Goal: Task Accomplishment & Management: Use online tool/utility

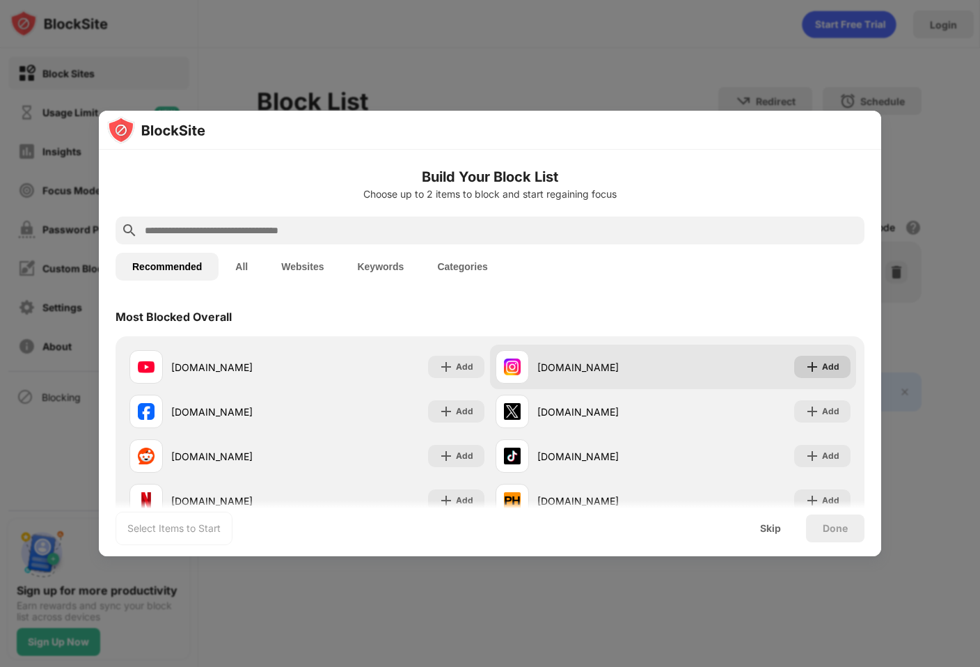
click at [817, 376] on div "Add" at bounding box center [822, 367] width 56 height 22
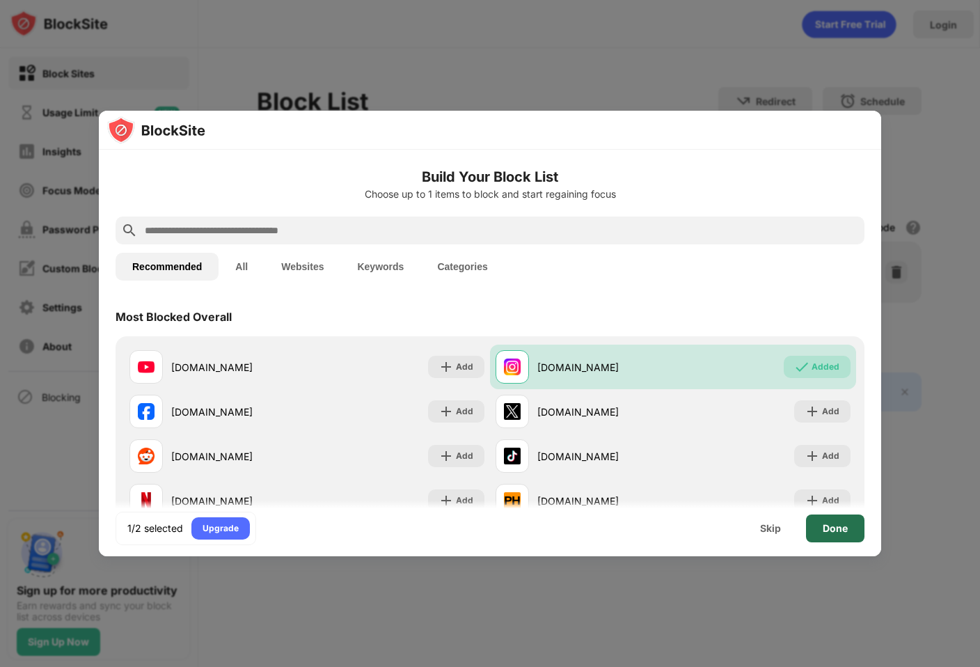
click at [838, 529] on div "Done" at bounding box center [835, 528] width 25 height 11
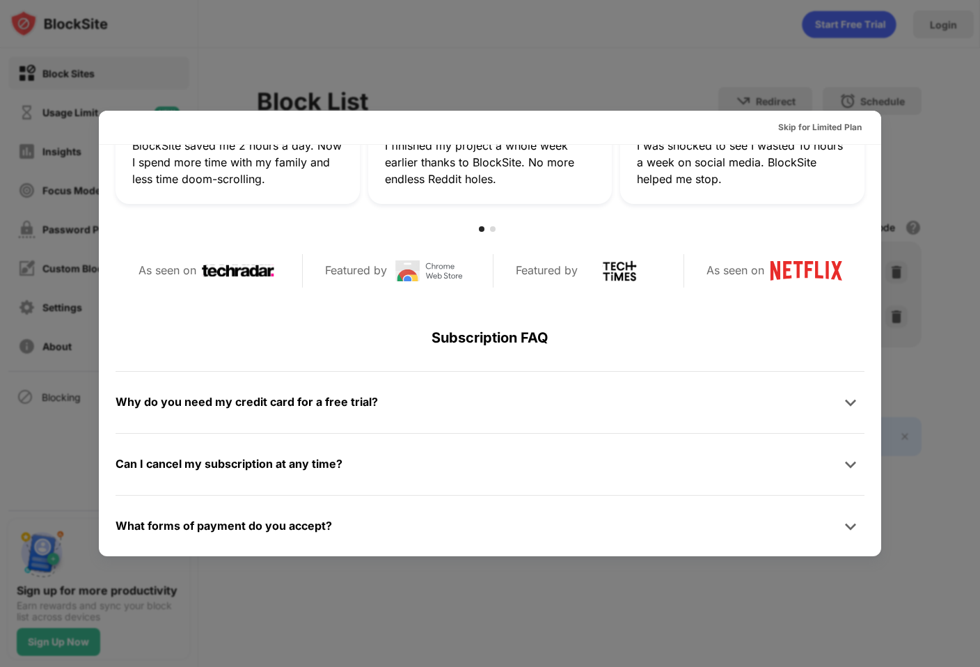
scroll to position [537, 0]
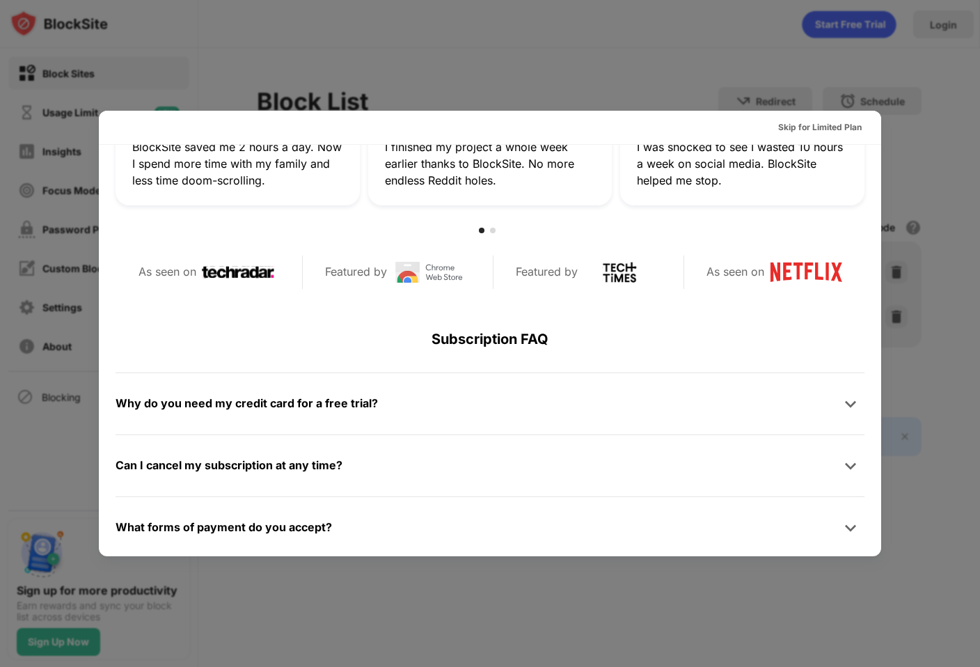
click at [561, 567] on div at bounding box center [490, 333] width 980 height 667
click at [810, 127] on div "Skip for Limited Plan" at bounding box center [820, 127] width 84 height 14
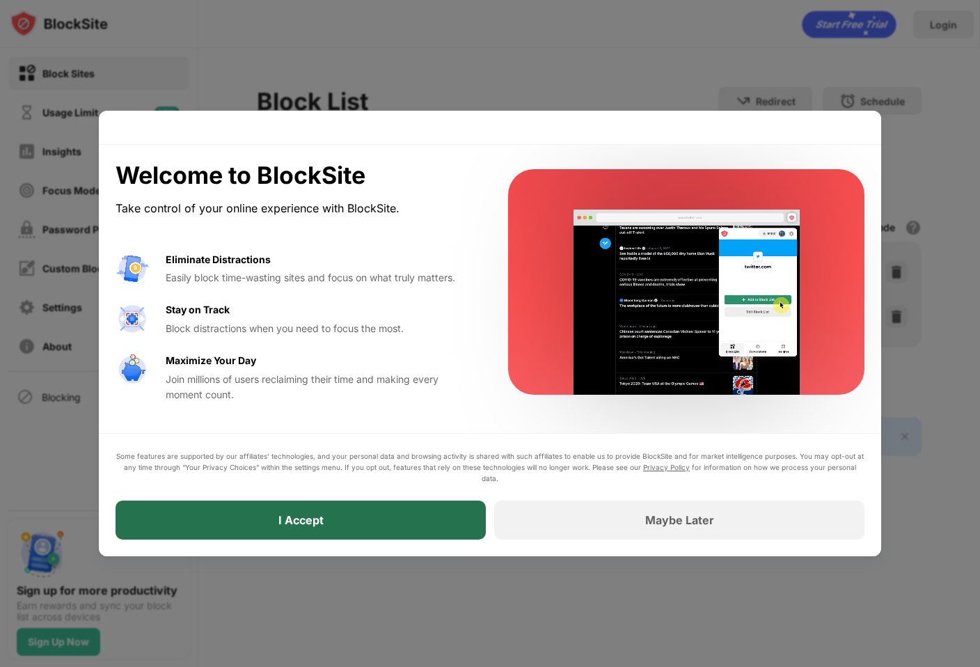
click at [453, 512] on div "I Accept" at bounding box center [301, 520] width 370 height 39
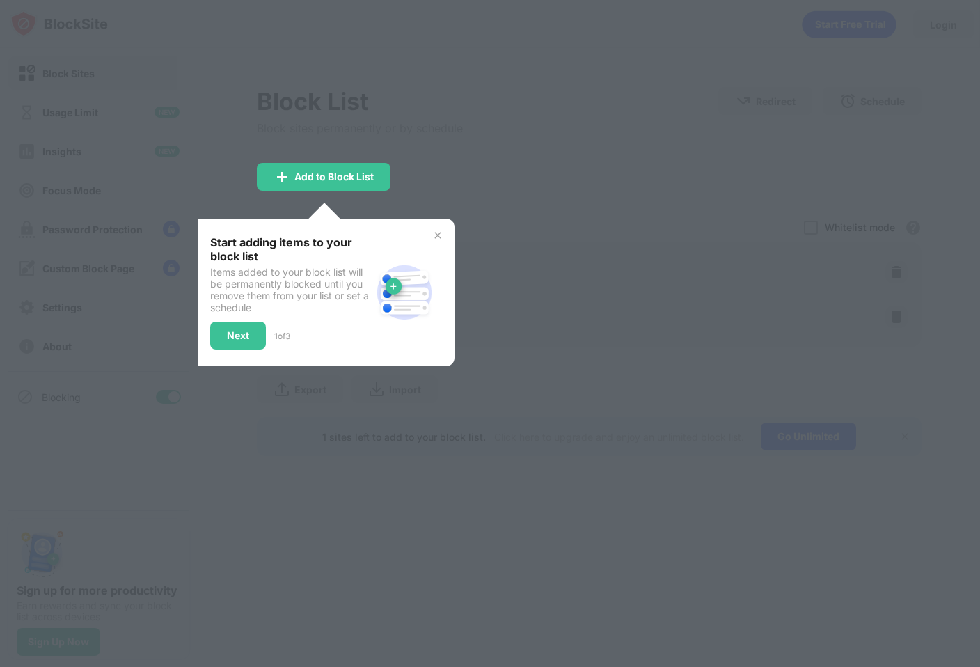
click at [437, 230] on img at bounding box center [437, 235] width 11 height 11
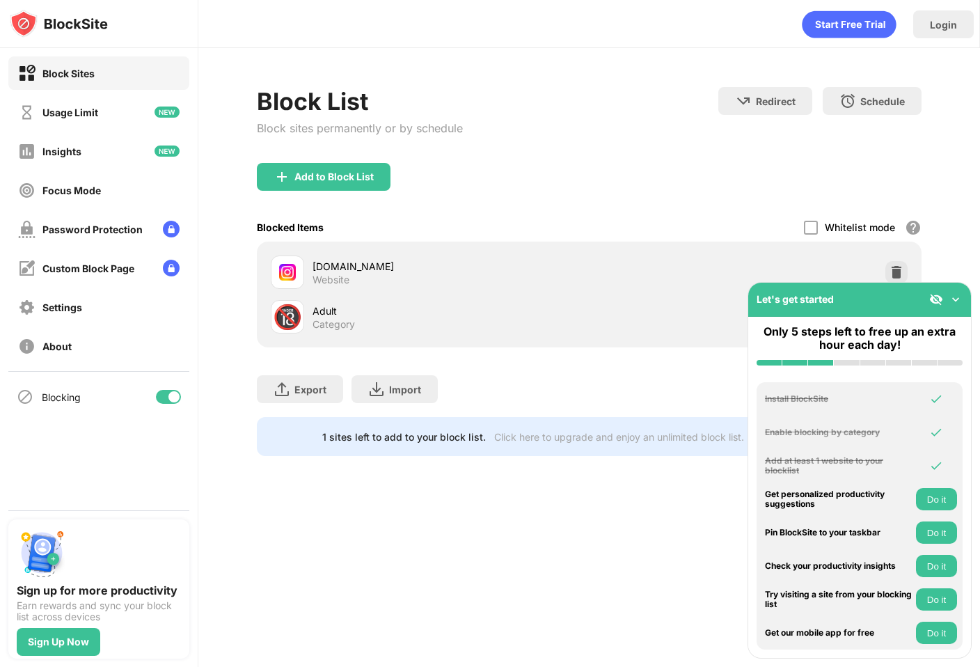
click at [524, 196] on div "Add to Block List" at bounding box center [589, 188] width 664 height 50
click at [957, 299] on img at bounding box center [956, 299] width 14 height 14
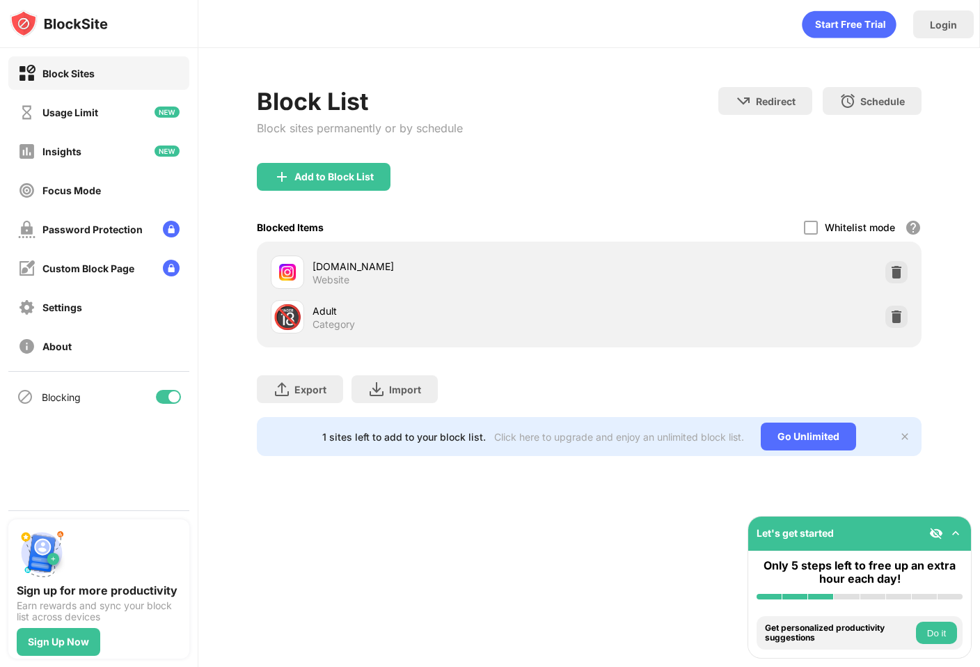
click at [627, 535] on div "Login Block List Block sites permanently or by schedule Redirect Choose a site …" at bounding box center [589, 333] width 782 height 667
